Goal: Find specific page/section: Find specific page/section

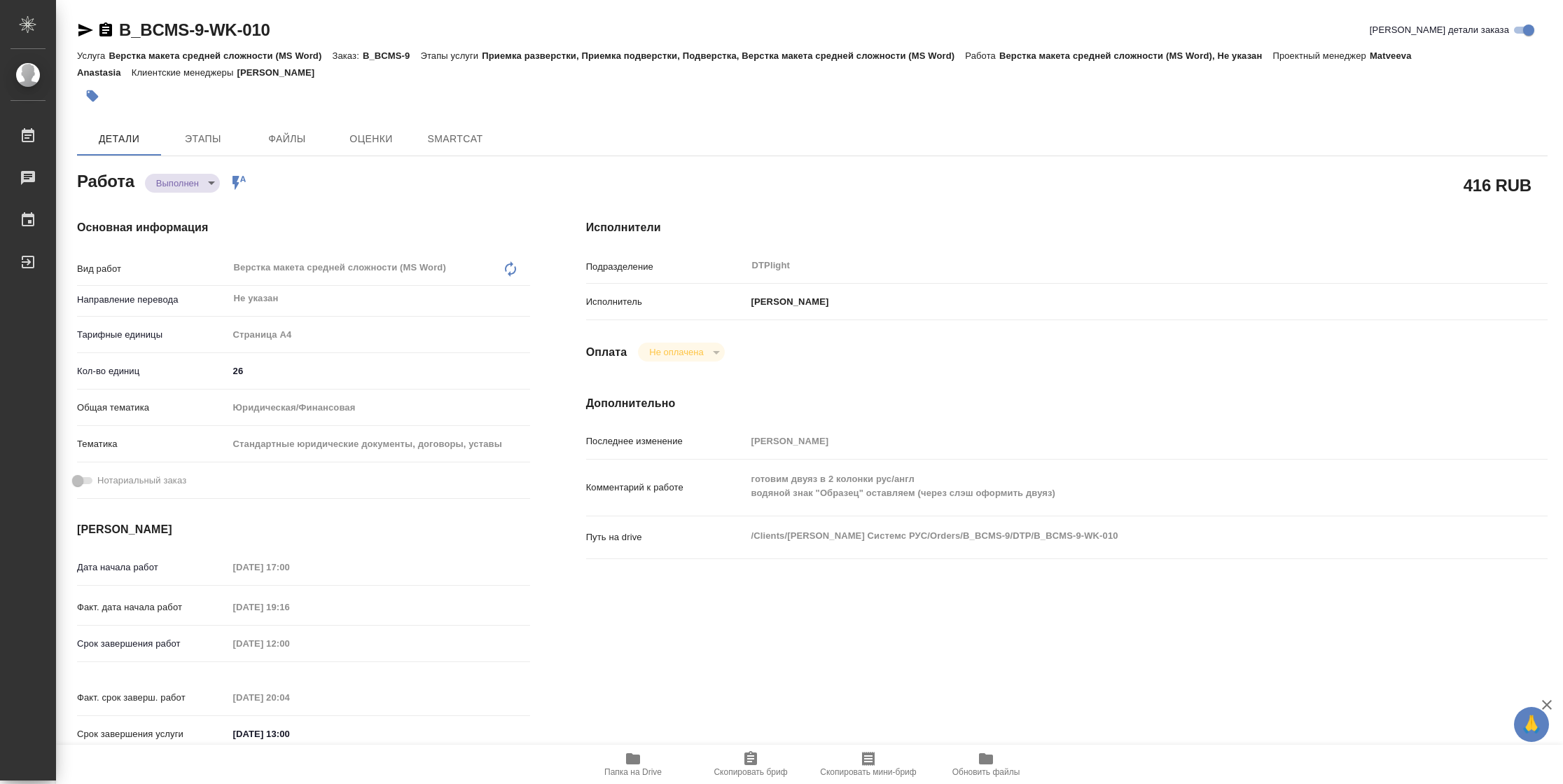
type textarea "x"
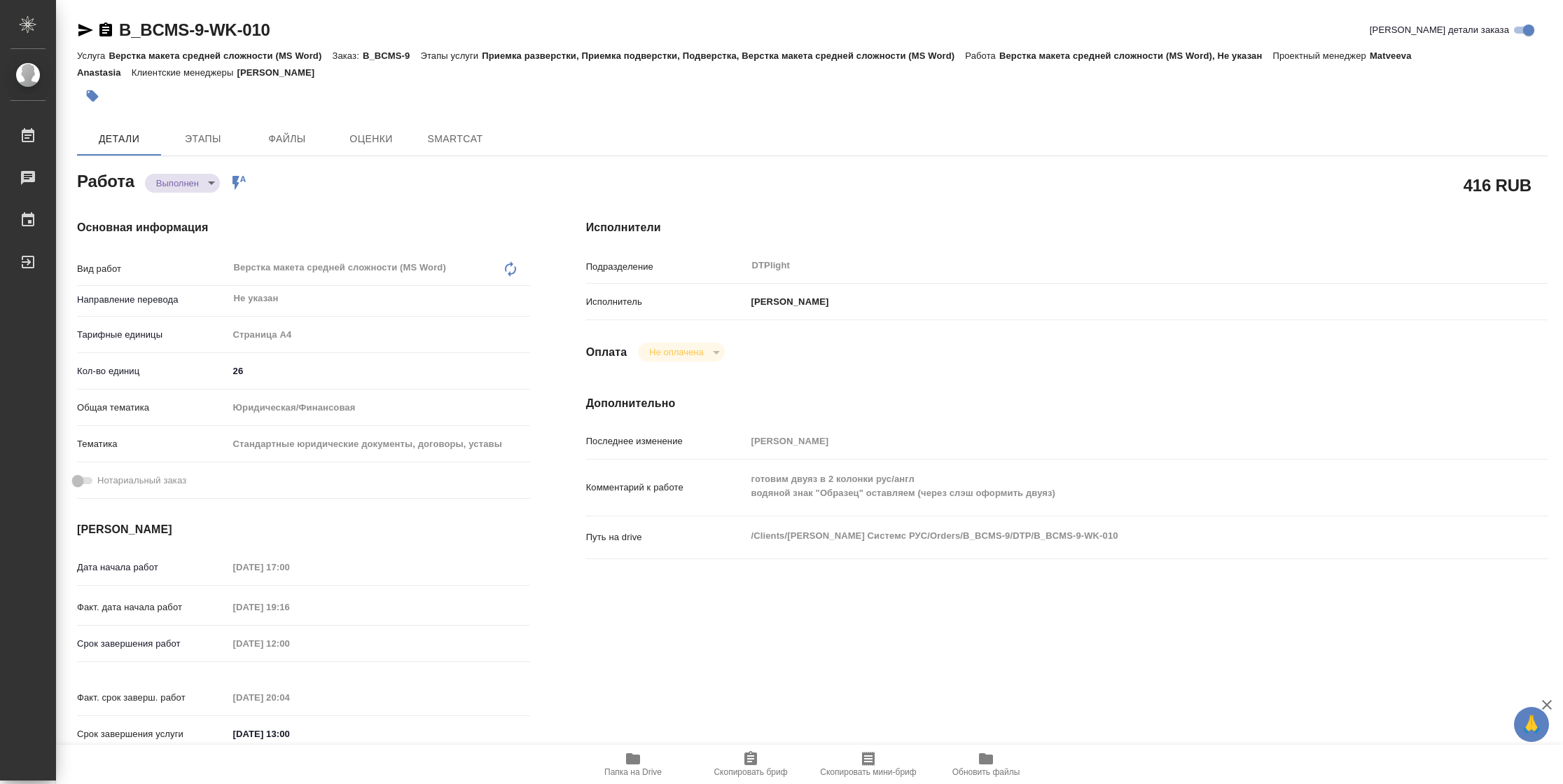
type textarea "x"
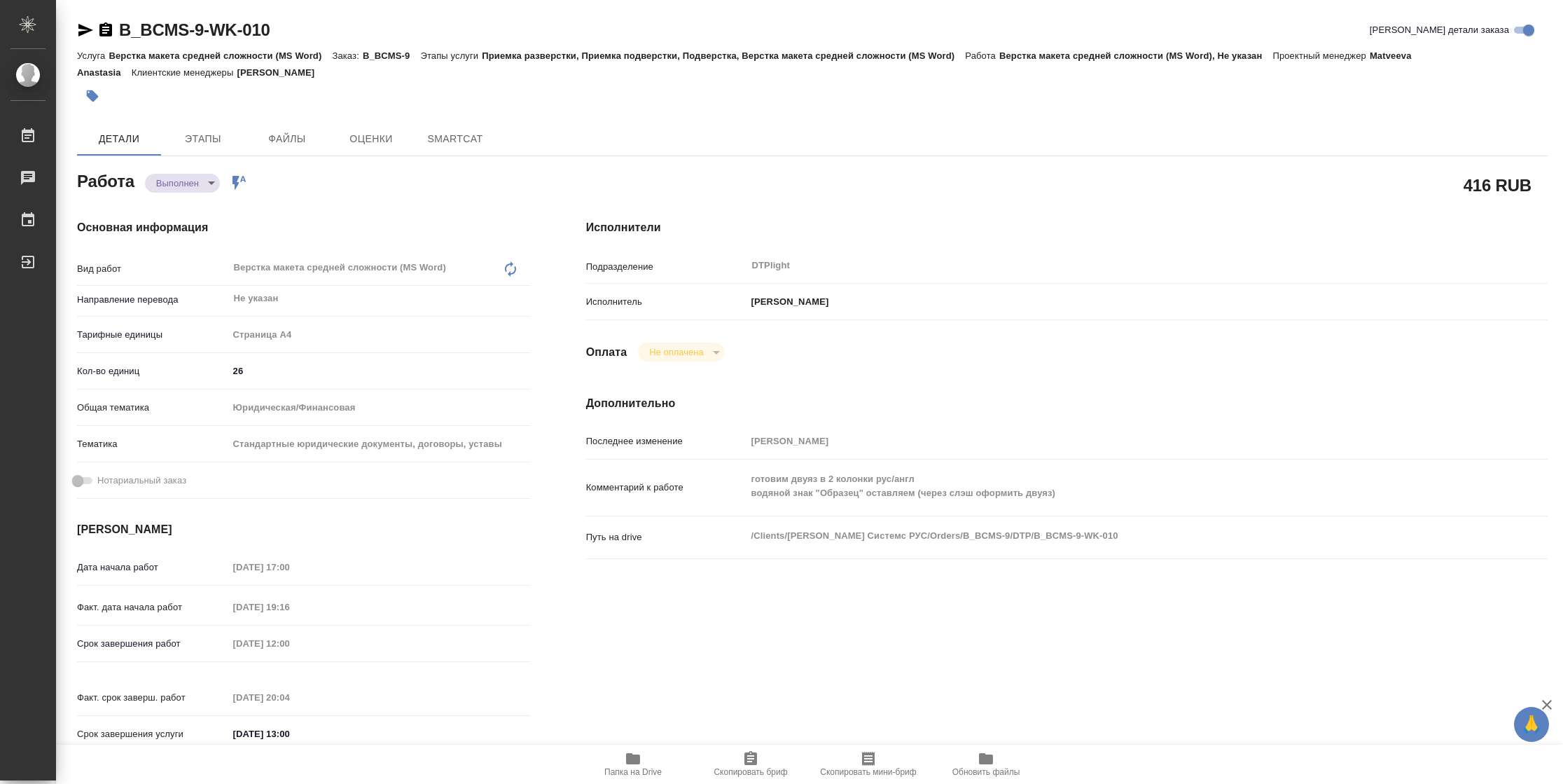
type textarea "x"
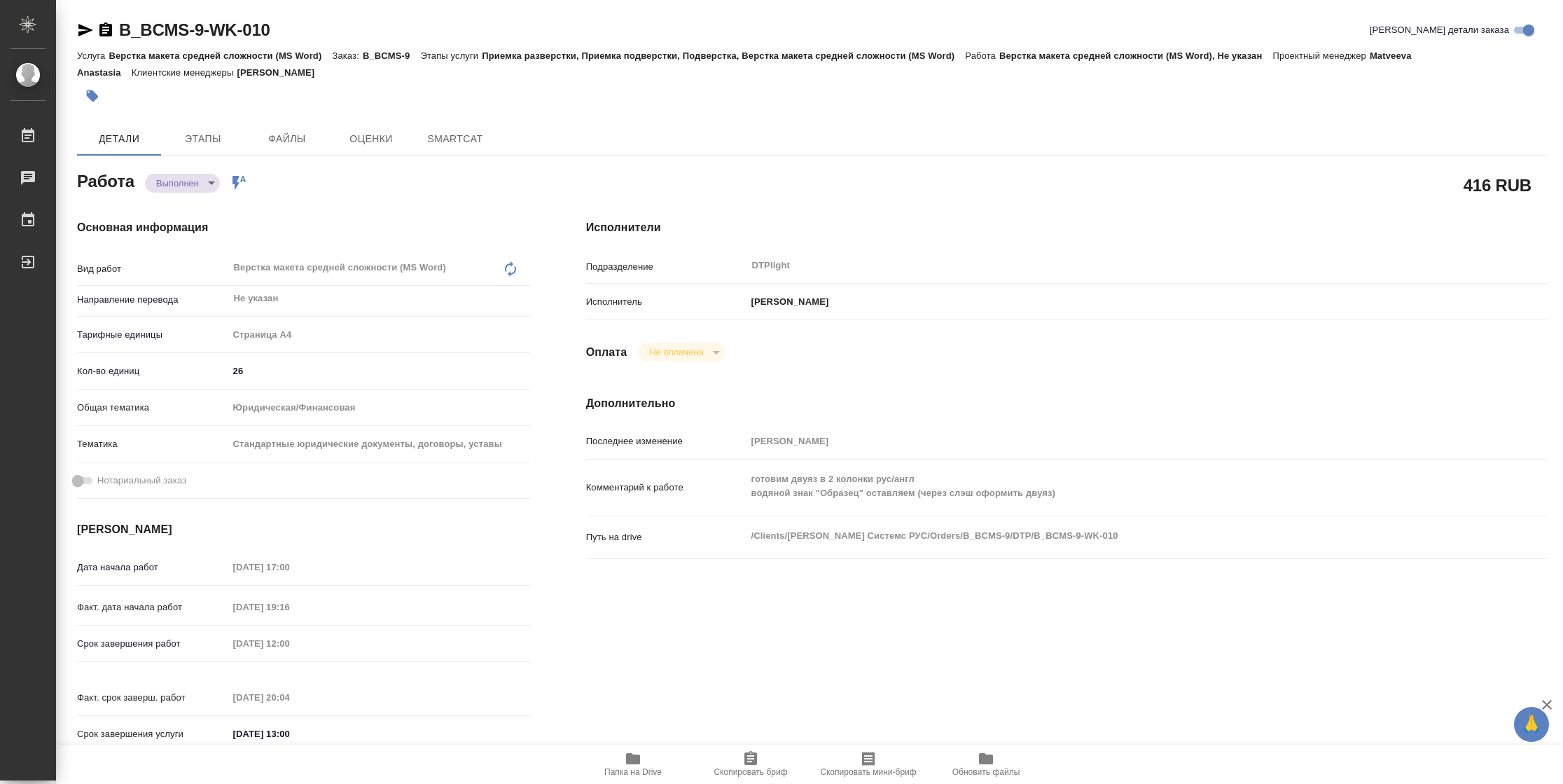
type textarea "x"
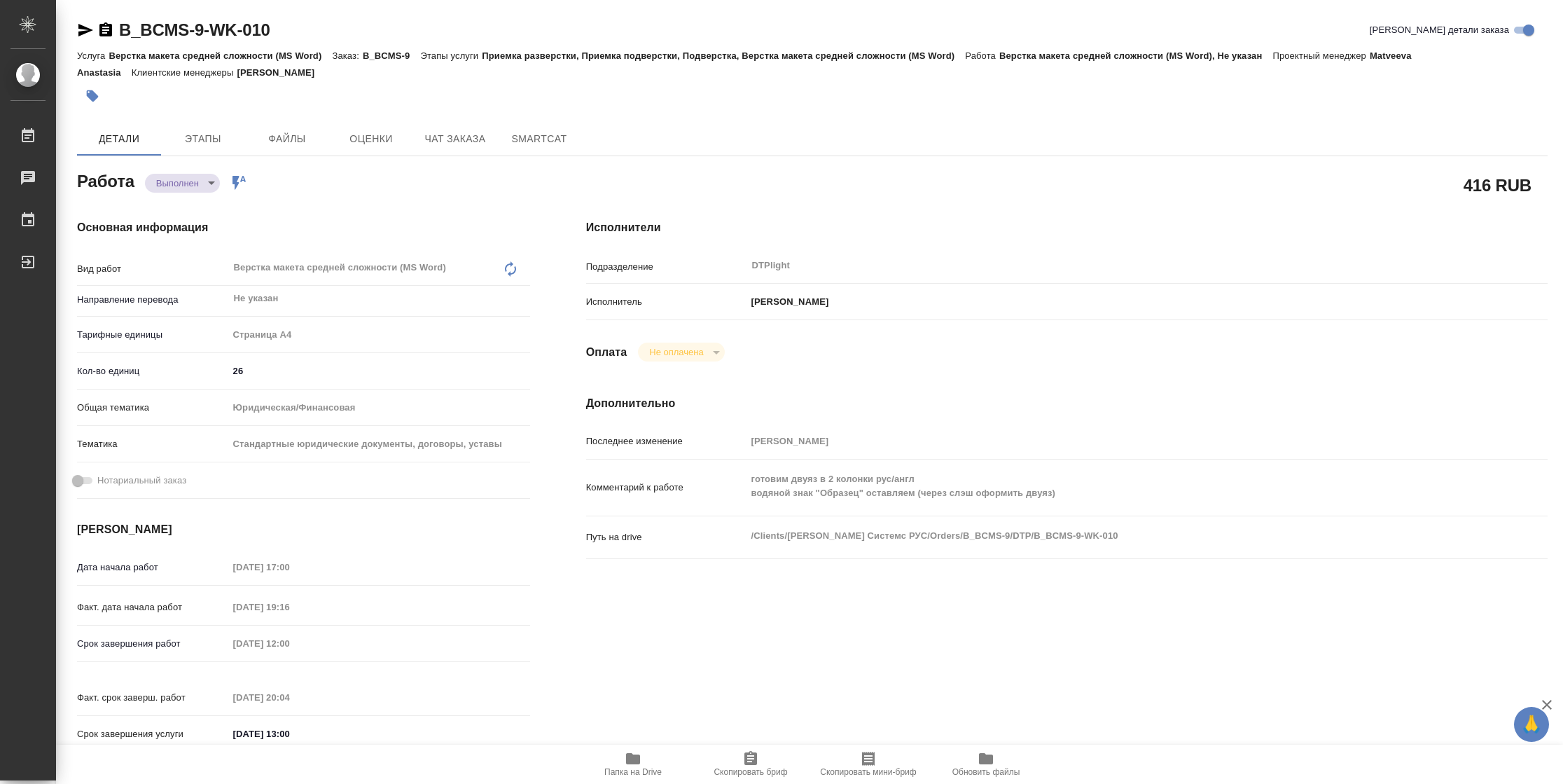
type textarea "x"
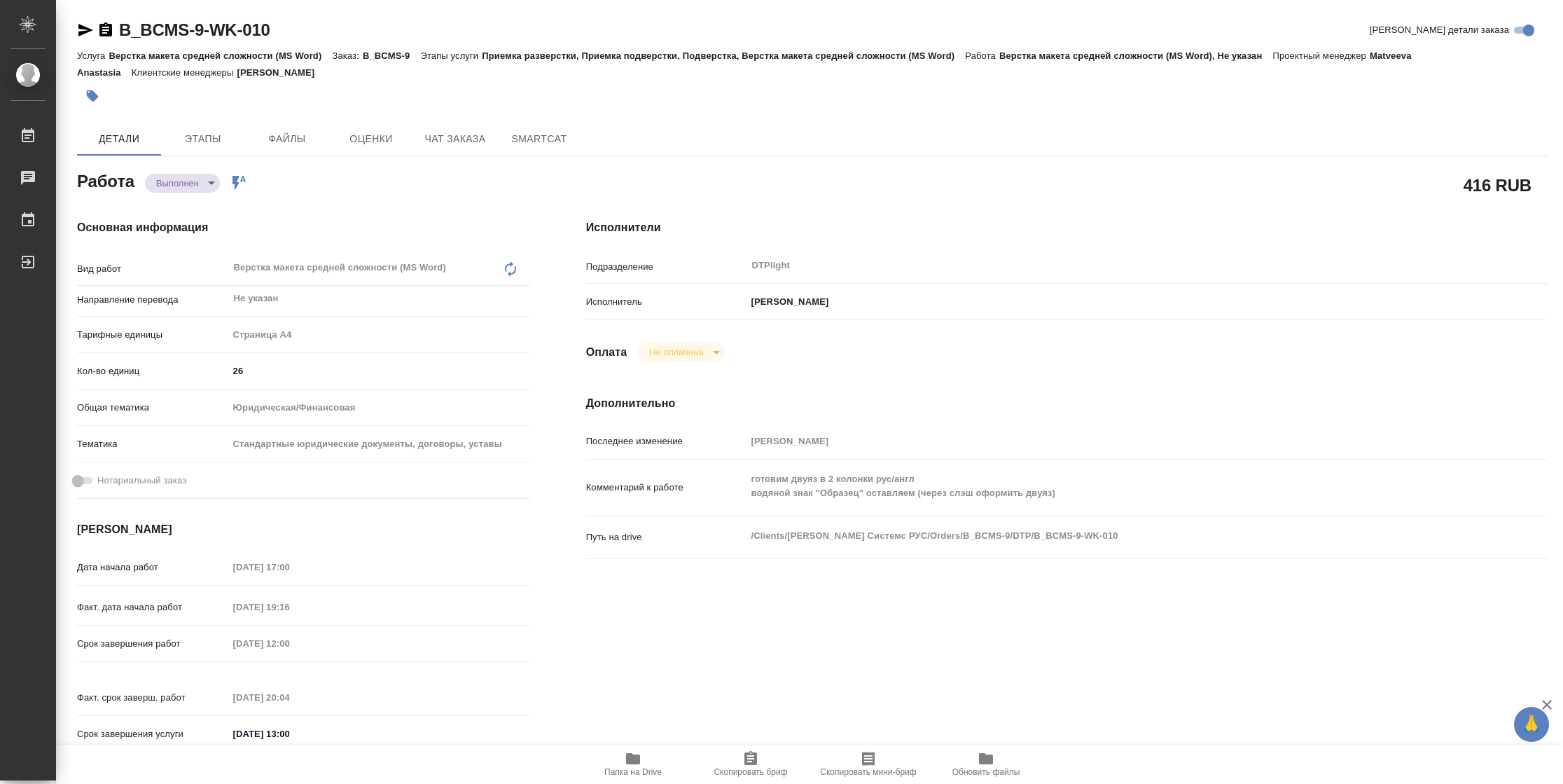
type textarea "x"
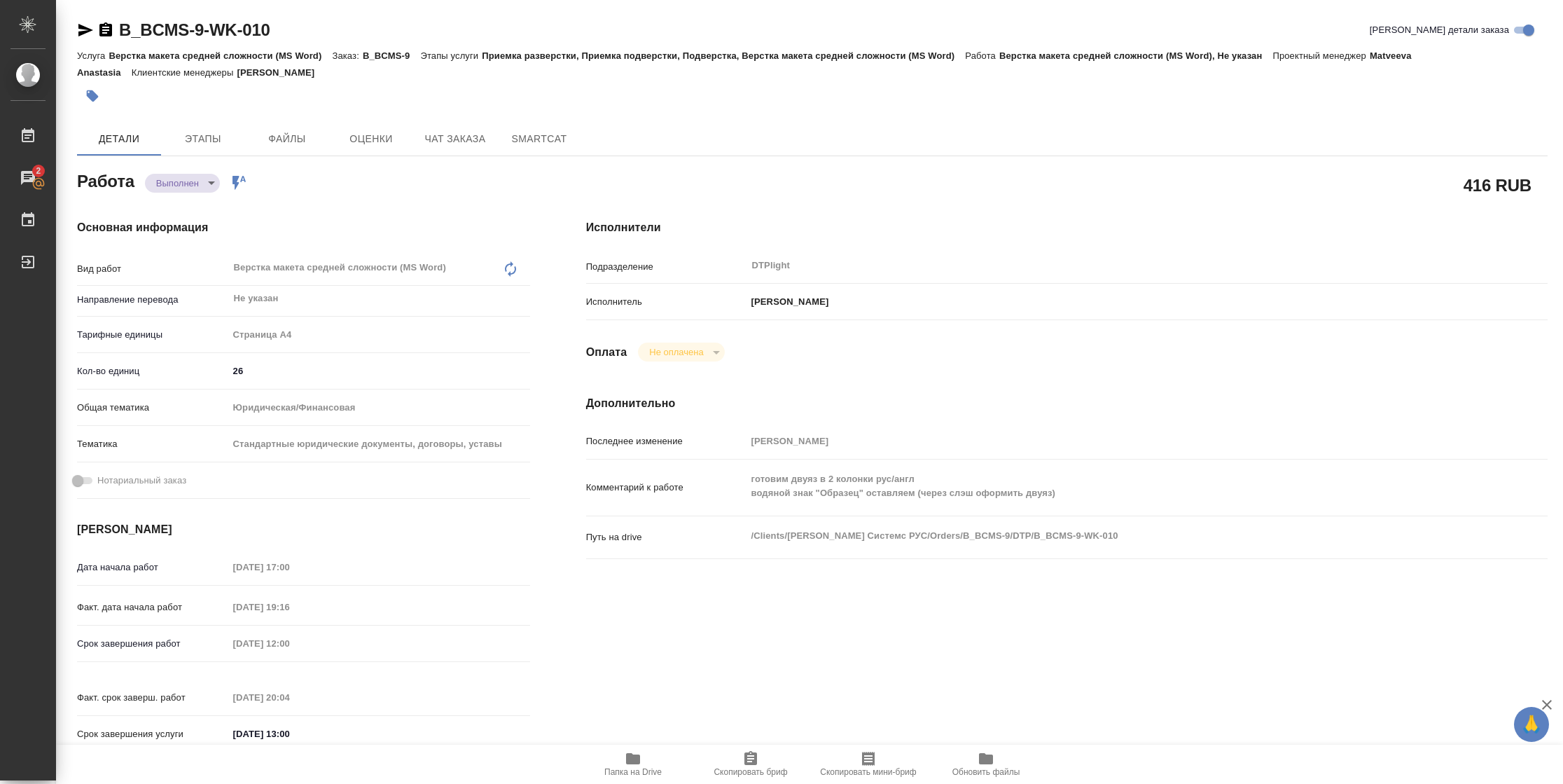
click at [634, 757] on icon "button" at bounding box center [633, 758] width 14 height 11
